Goal: Navigation & Orientation: Find specific page/section

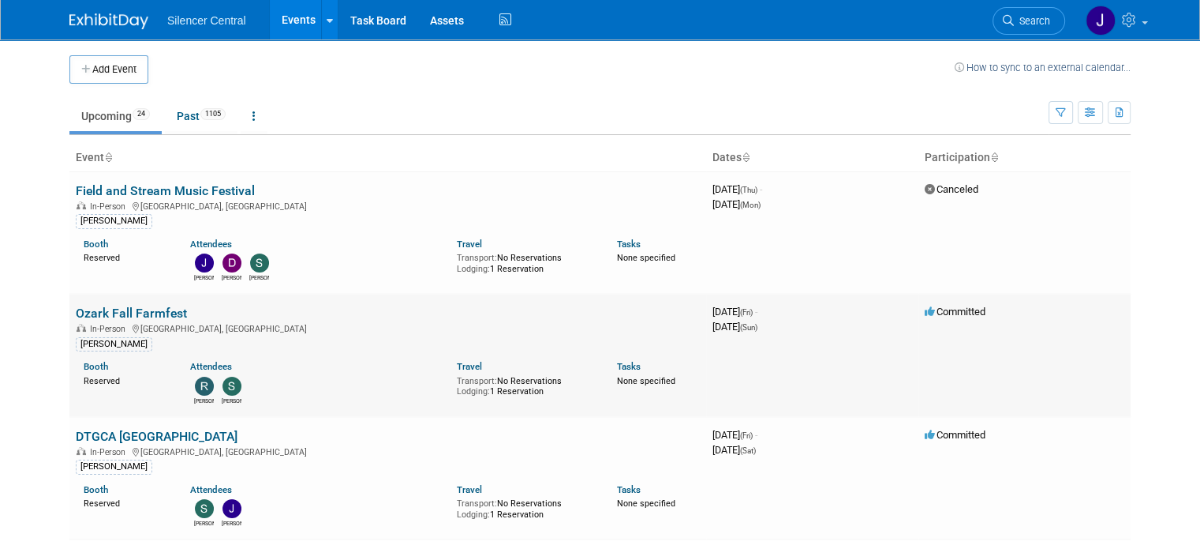
click at [161, 309] on link "Ozark Fall Farmfest" at bounding box center [131, 312] width 111 height 15
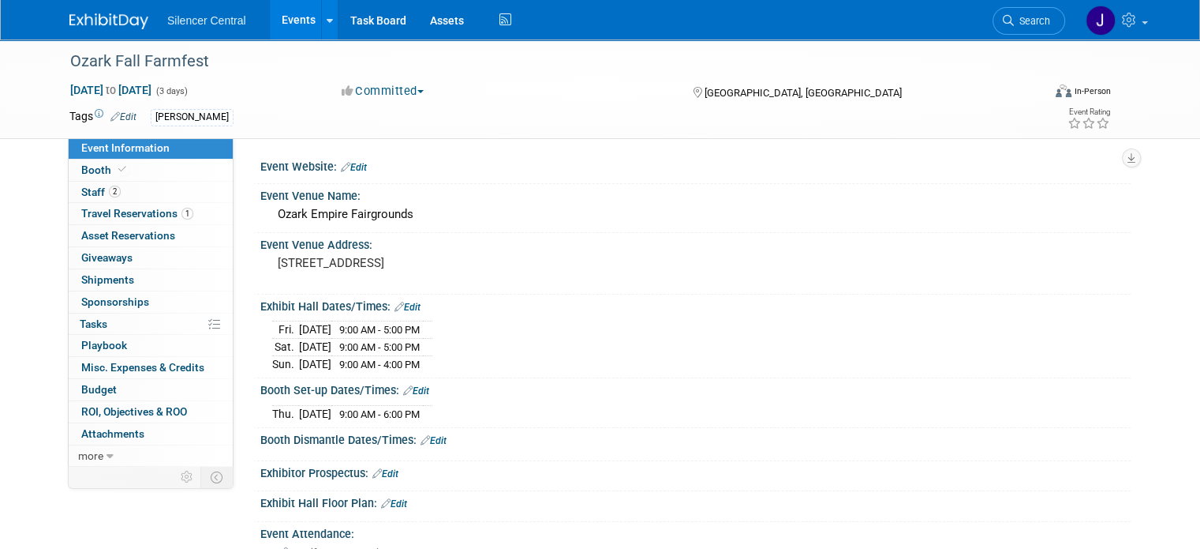
click at [81, 6] on div at bounding box center [118, 14] width 98 height 29
click at [84, 15] on img at bounding box center [108, 21] width 79 height 16
